Goal: Obtain resource: Obtain resource

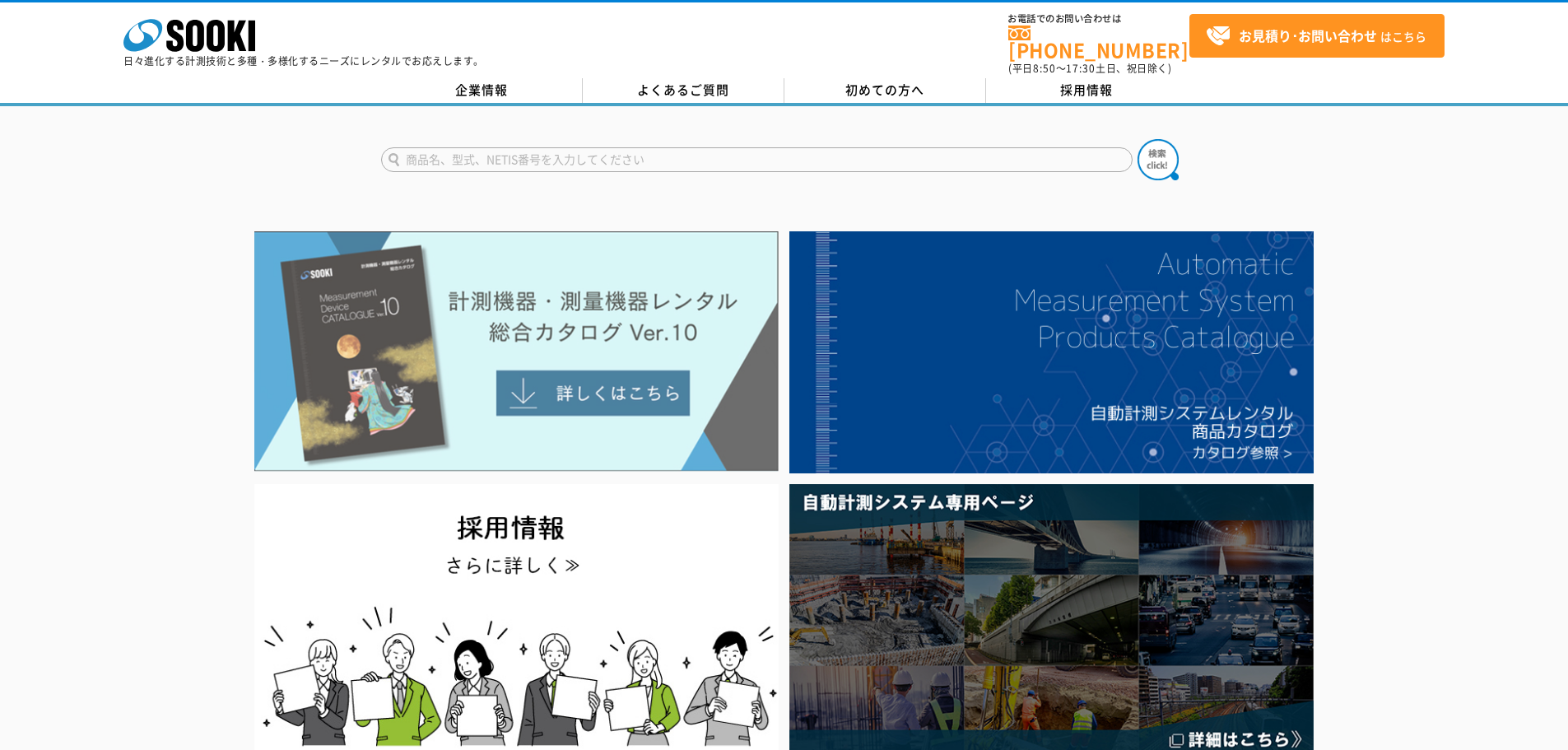
click at [561, 386] on img at bounding box center [517, 351] width 524 height 240
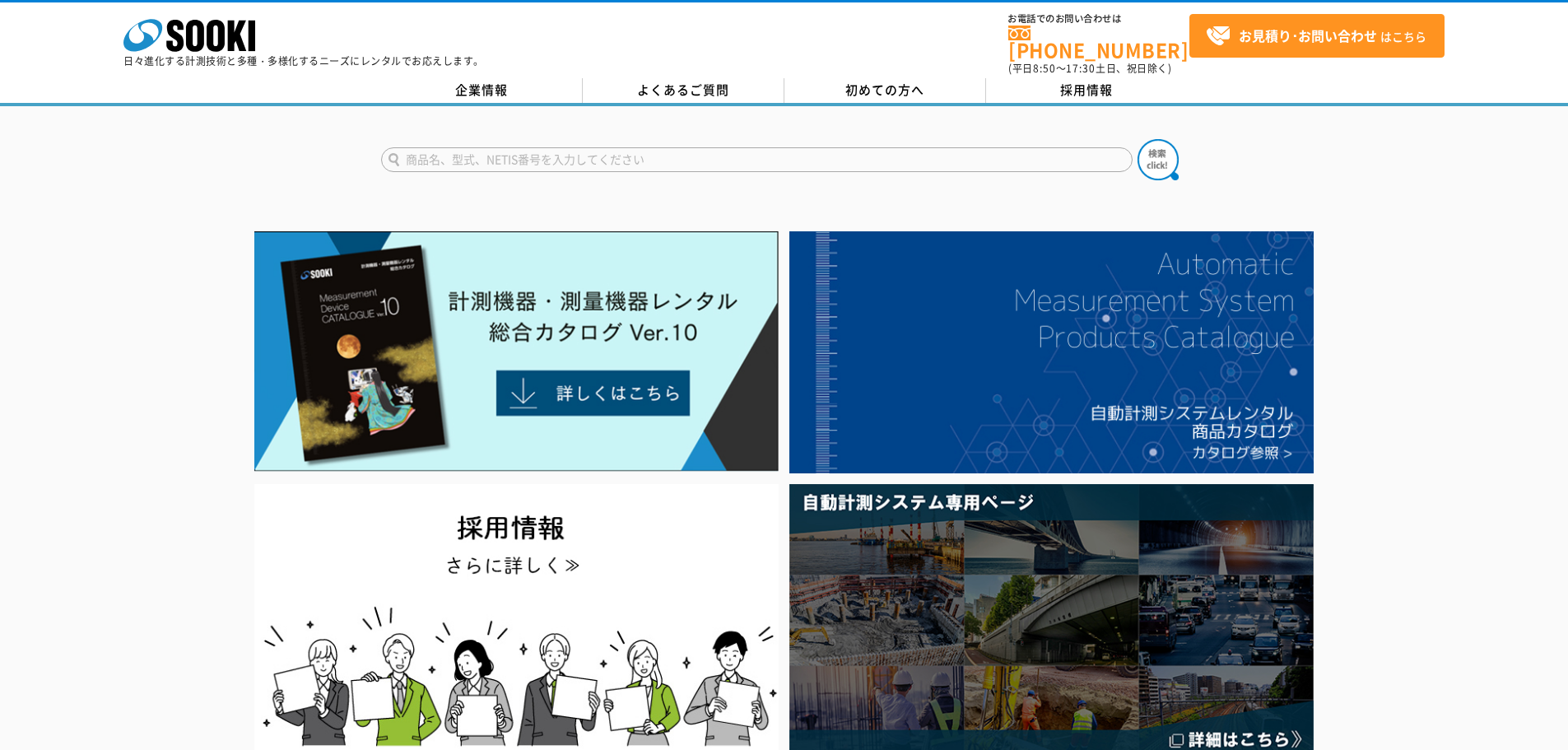
click at [773, 152] on input "text" at bounding box center [757, 160] width 752 height 24
type input "LD"
click at [1163, 140] on img at bounding box center [1157, 159] width 41 height 41
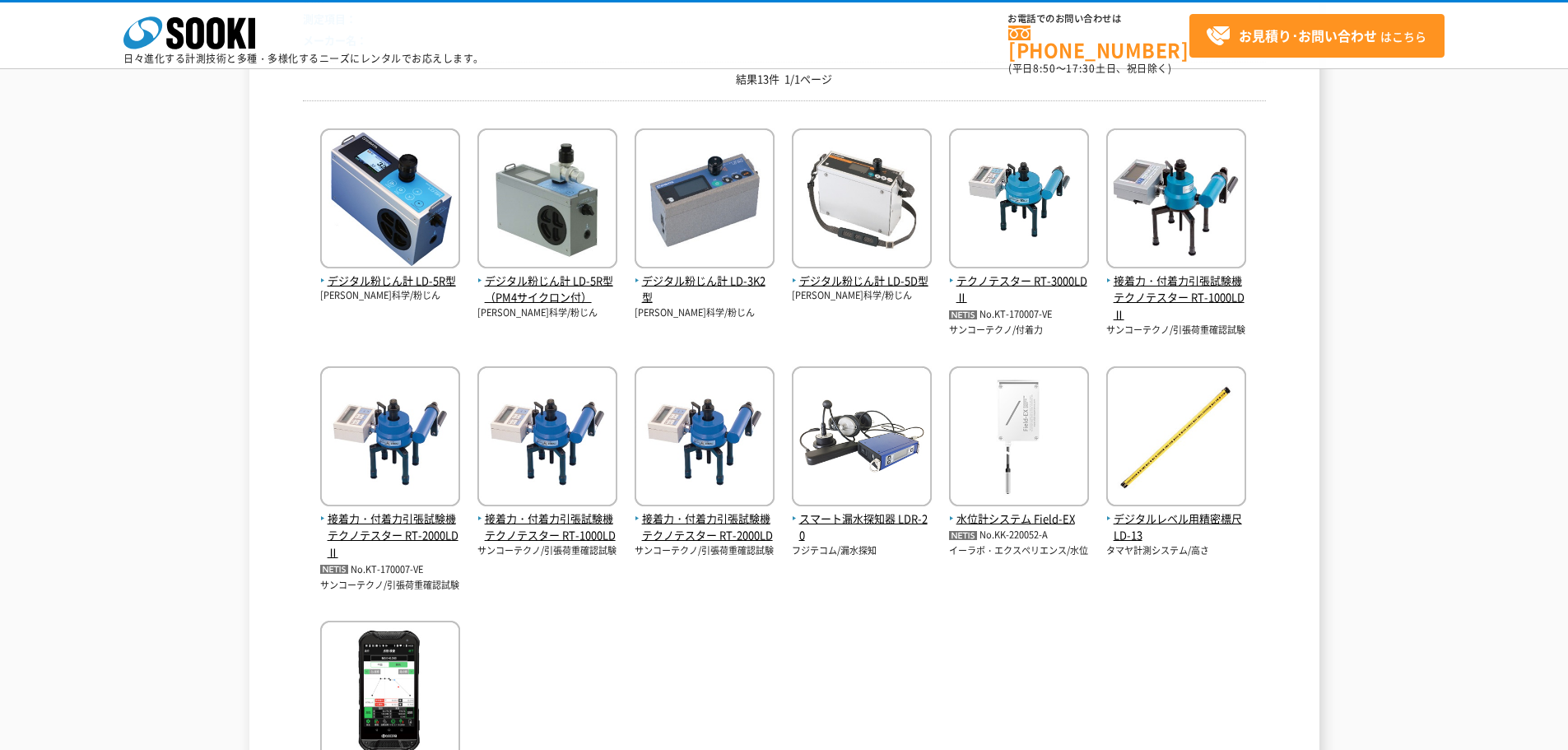
scroll to position [165, 0]
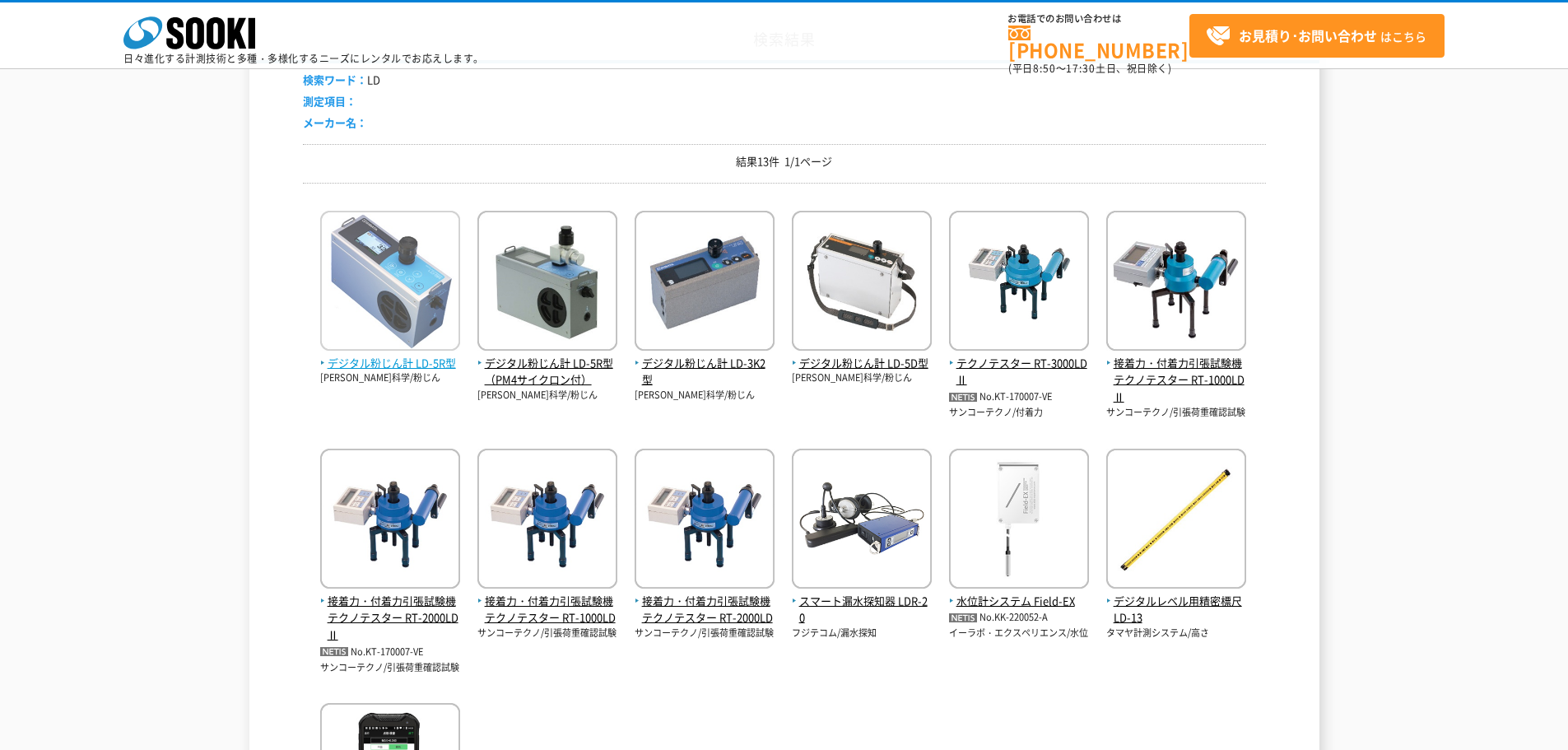
click at [399, 364] on span "デジタル粉じん計 LD-5R型" at bounding box center [390, 364] width 140 height 17
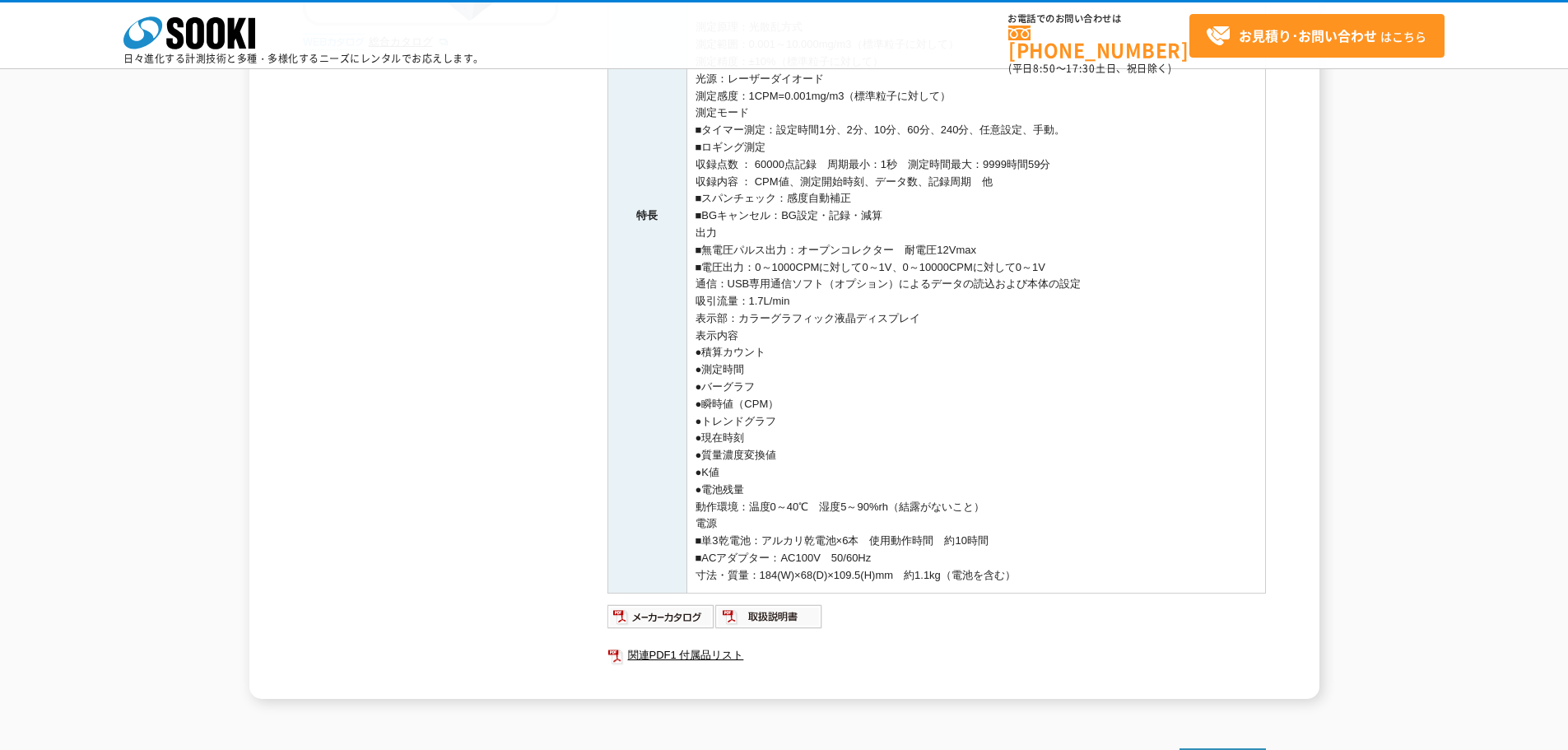
scroll to position [676, 0]
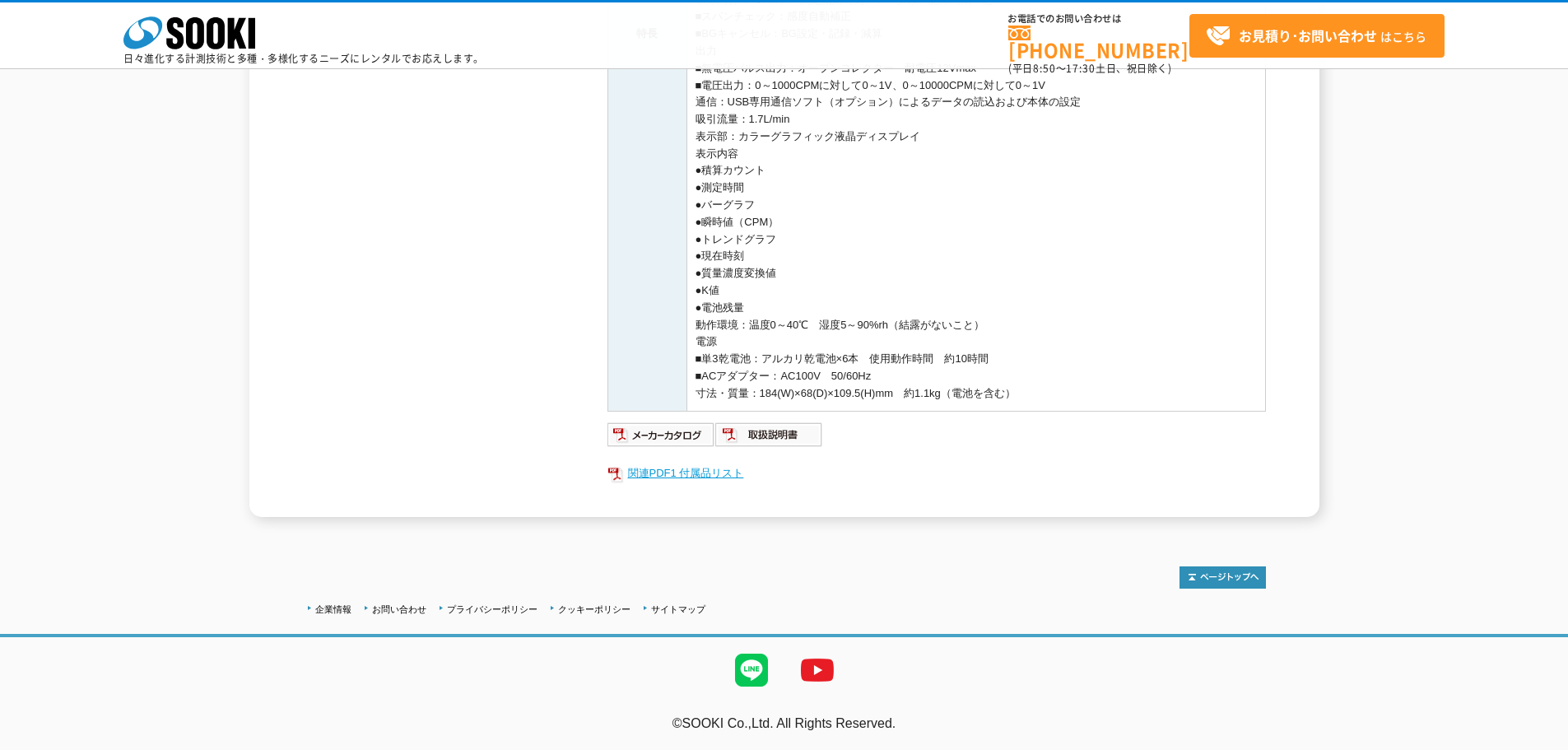
click at [656, 469] on link "関連PDF1 付属品リスト" at bounding box center [937, 473] width 659 height 22
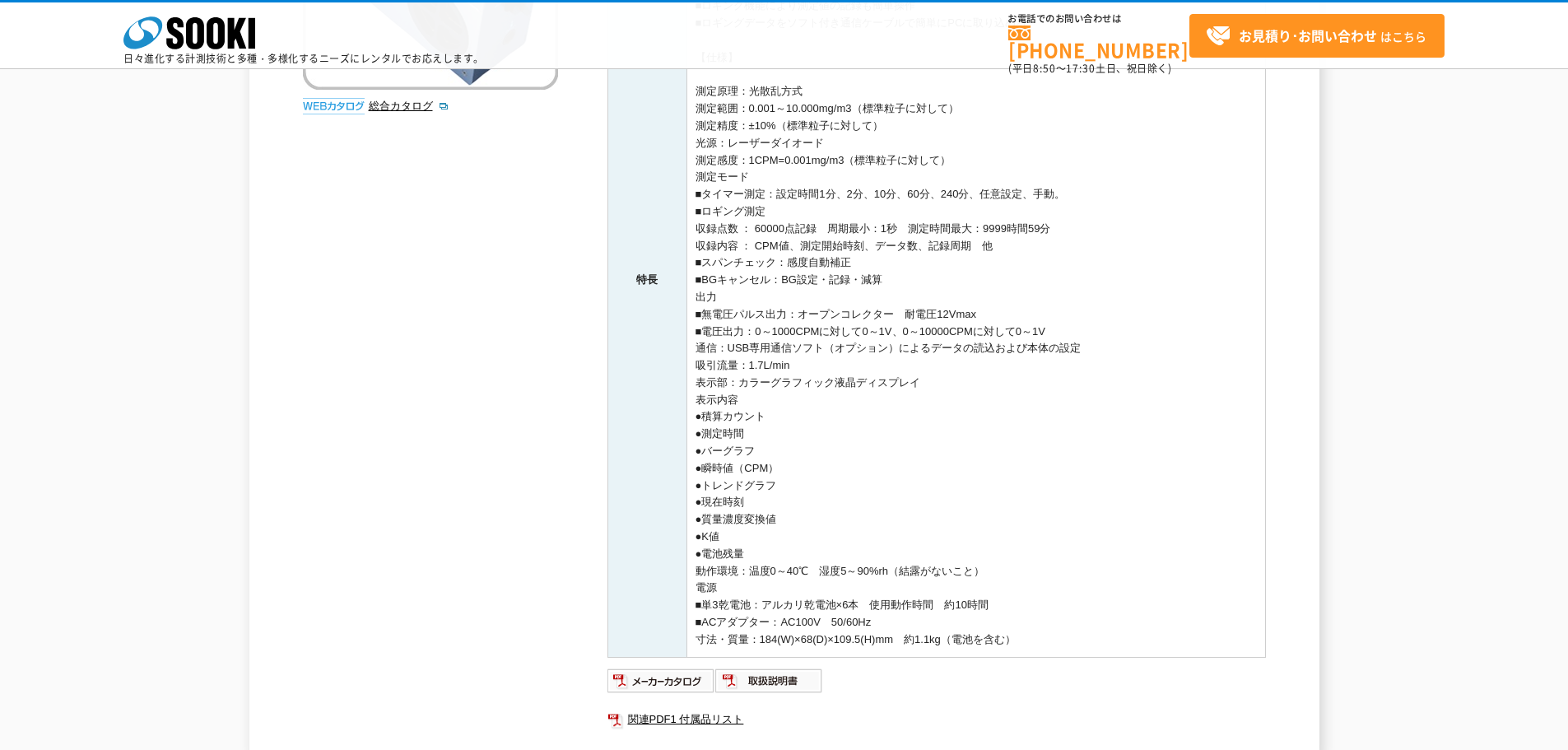
scroll to position [183, 0]
